Goal: Task Accomplishment & Management: Manage account settings

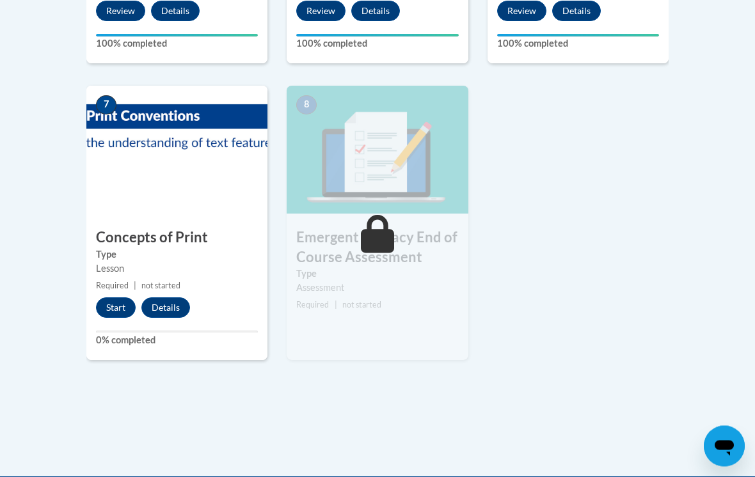
scroll to position [961, 0]
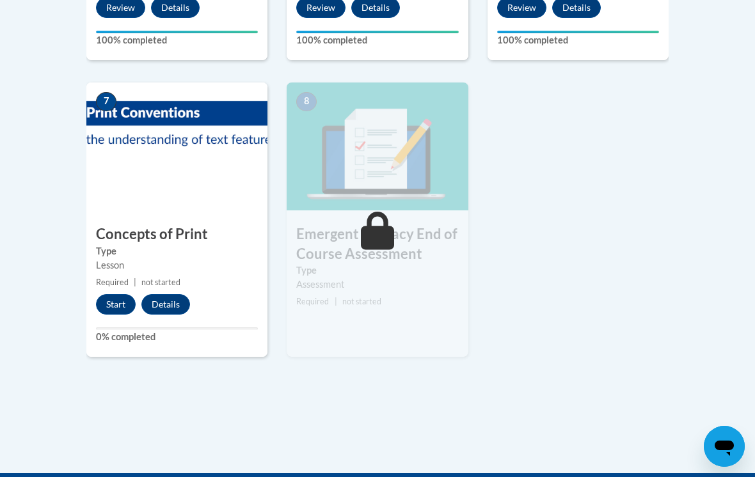
click at [116, 303] on button "Start" at bounding box center [116, 304] width 40 height 20
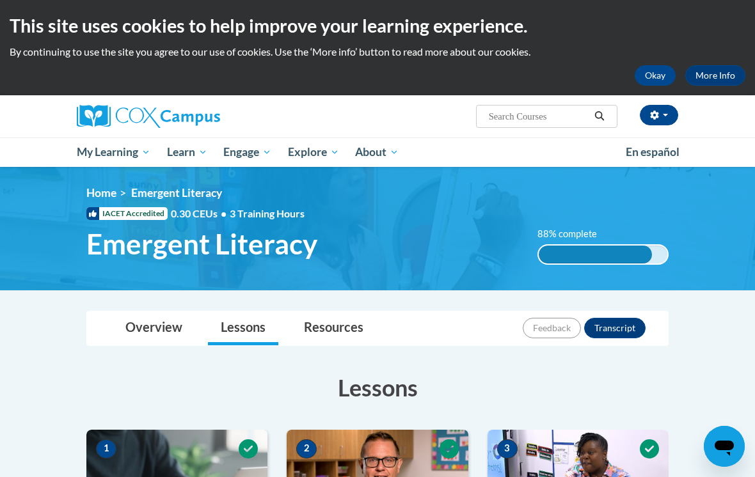
click at [655, 82] on button "Okay" at bounding box center [655, 75] width 41 height 20
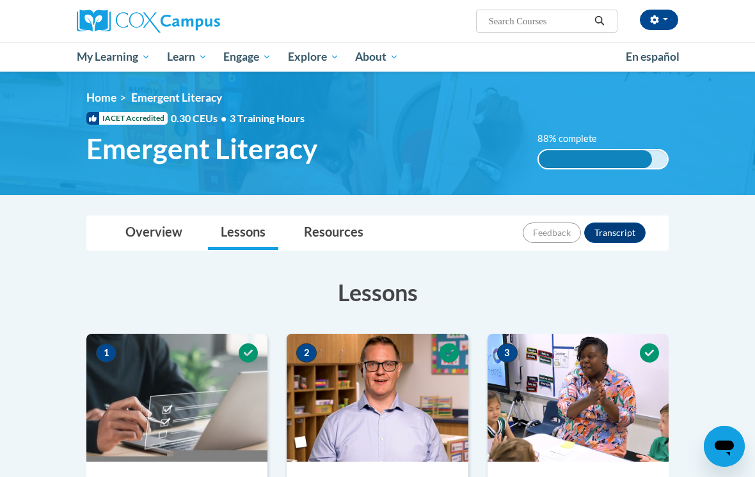
click at [670, 23] on button "button" at bounding box center [659, 20] width 38 height 20
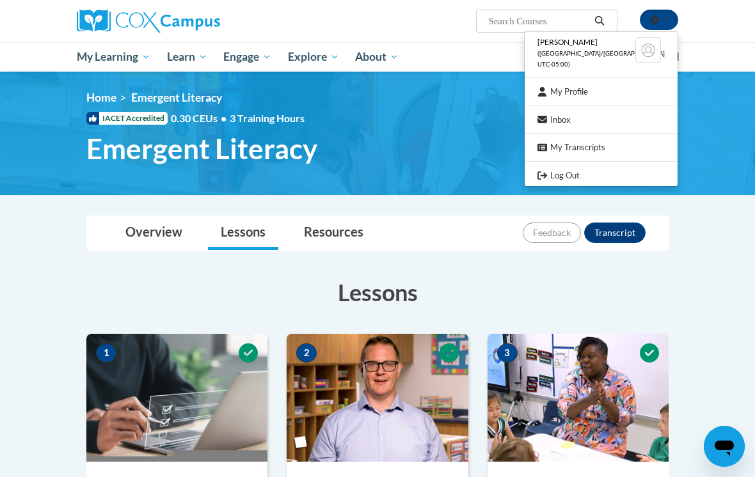
click at [616, 186] on div at bounding box center [377, 238] width 755 height 477
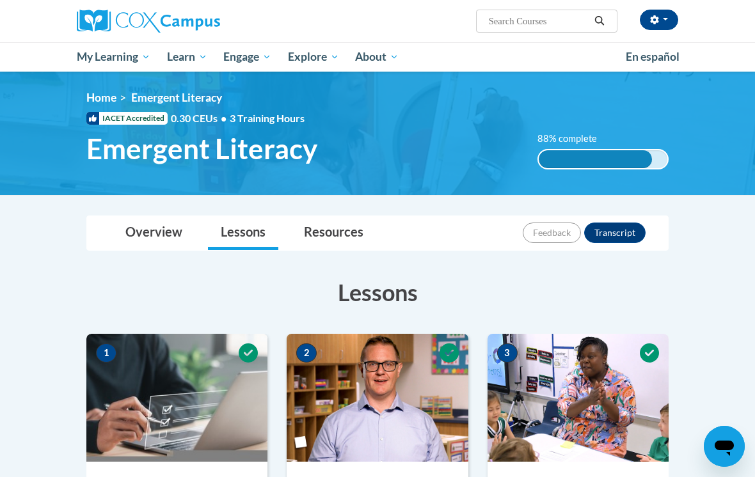
click at [667, 23] on button "button" at bounding box center [659, 20] width 38 height 20
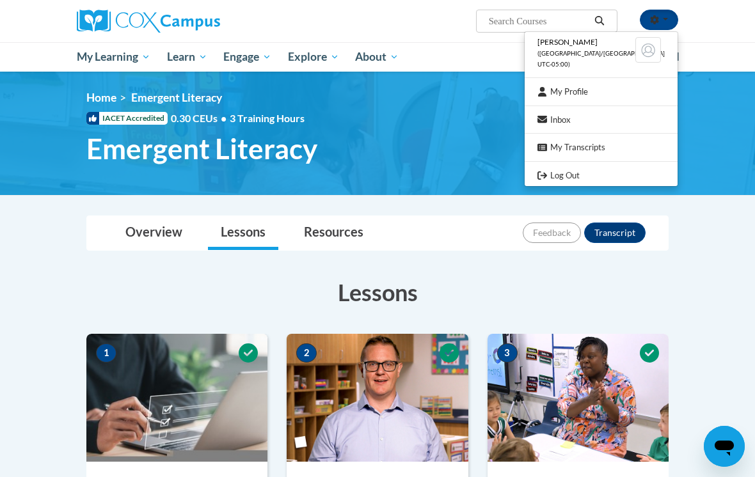
click at [571, 174] on link "Log Out" at bounding box center [601, 176] width 153 height 16
